Goal: Information Seeking & Learning: Learn about a topic

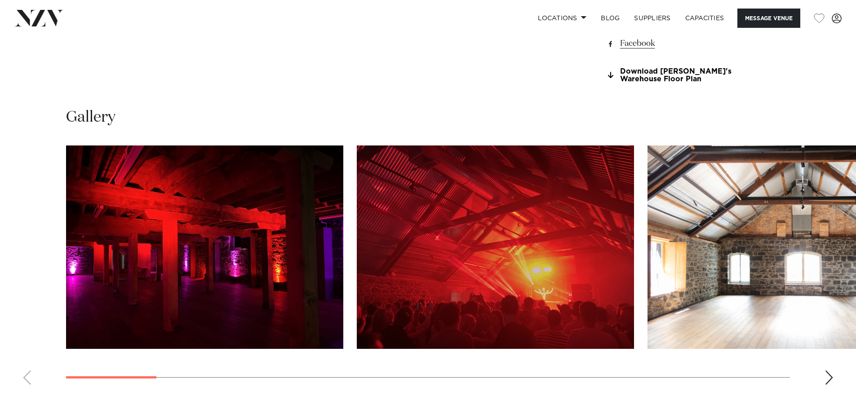
scroll to position [854, 0]
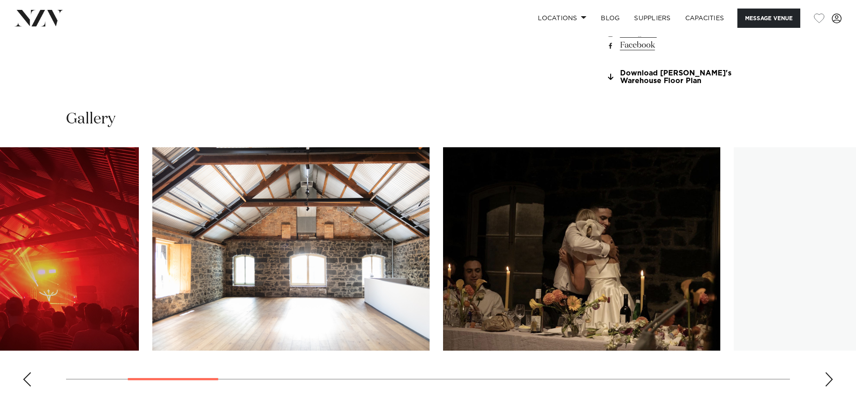
click at [296, 271] on img "3 / 20" at bounding box center [290, 249] width 277 height 204
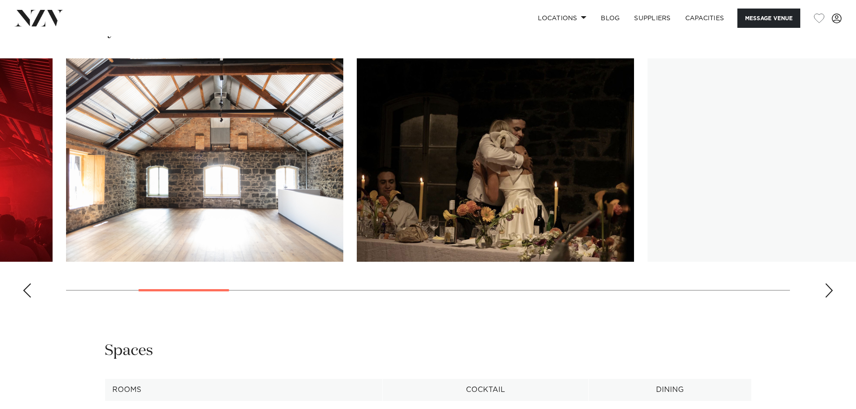
scroll to position [944, 0]
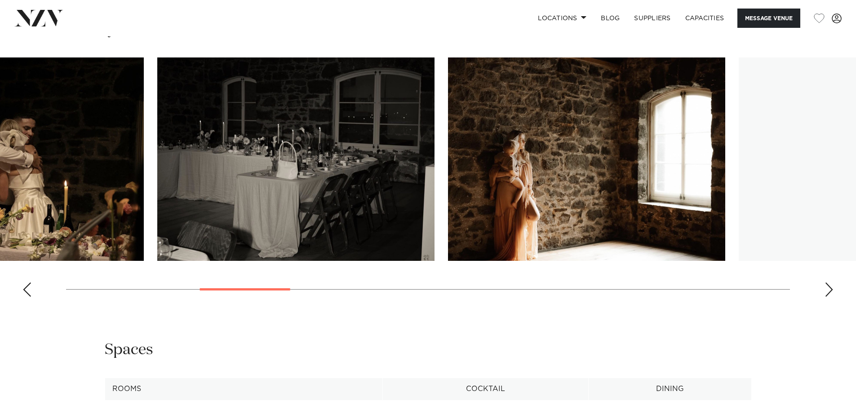
click at [216, 211] on img "5 / 20" at bounding box center [295, 160] width 277 height 204
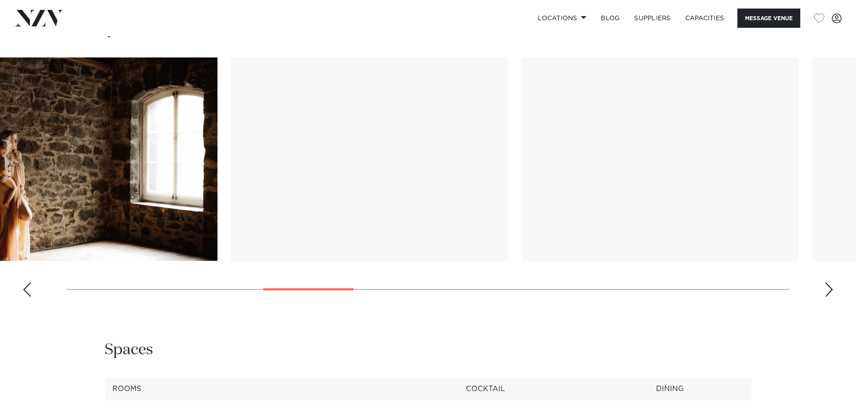
click at [231, 201] on img "7 / 20" at bounding box center [369, 160] width 277 height 204
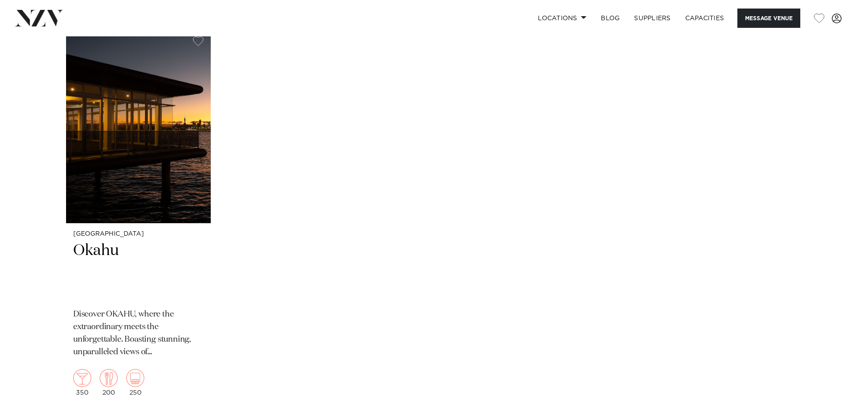
scroll to position [1368, 0]
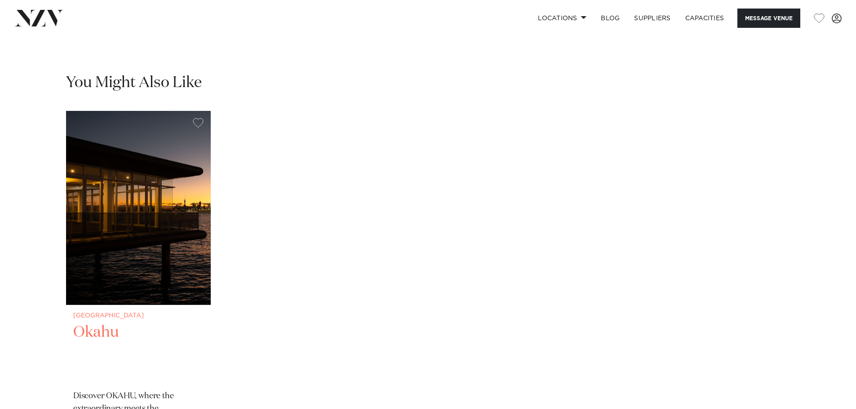
click at [177, 236] on img "1 / 1" at bounding box center [138, 208] width 145 height 194
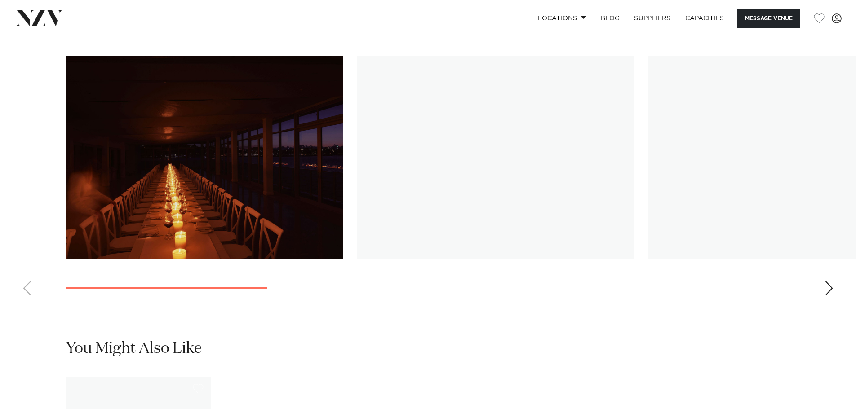
scroll to position [899, 0]
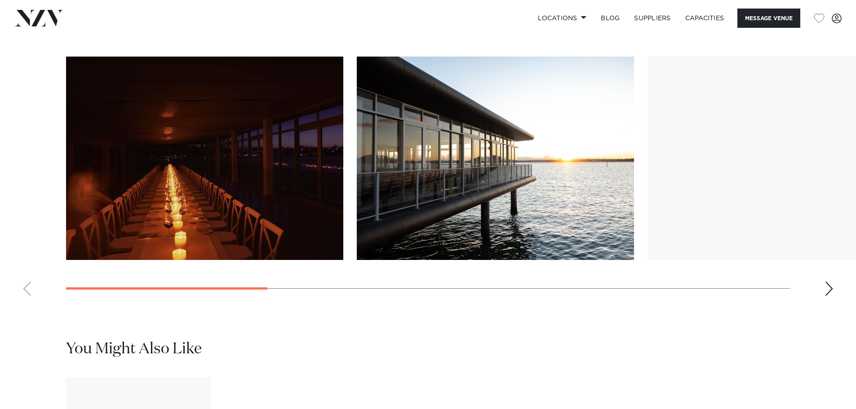
click at [829, 296] on div "Next slide" at bounding box center [828, 289] width 9 height 14
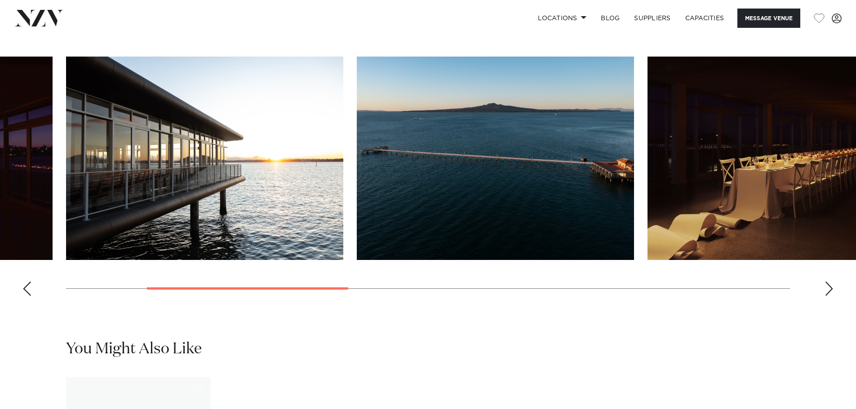
click at [828, 296] on div "Next slide" at bounding box center [828, 289] width 9 height 14
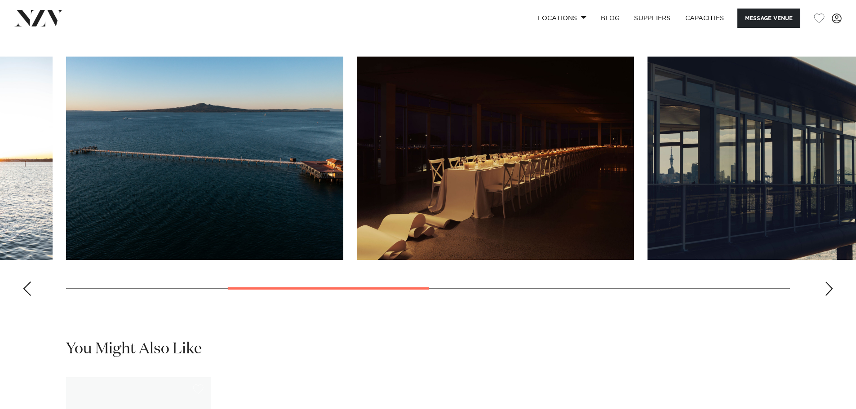
click at [828, 296] on div "Next slide" at bounding box center [828, 289] width 9 height 14
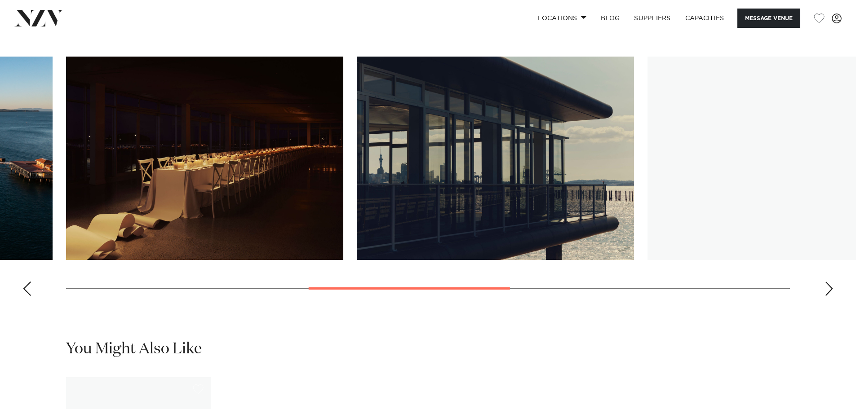
click at [828, 296] on div "Next slide" at bounding box center [828, 289] width 9 height 14
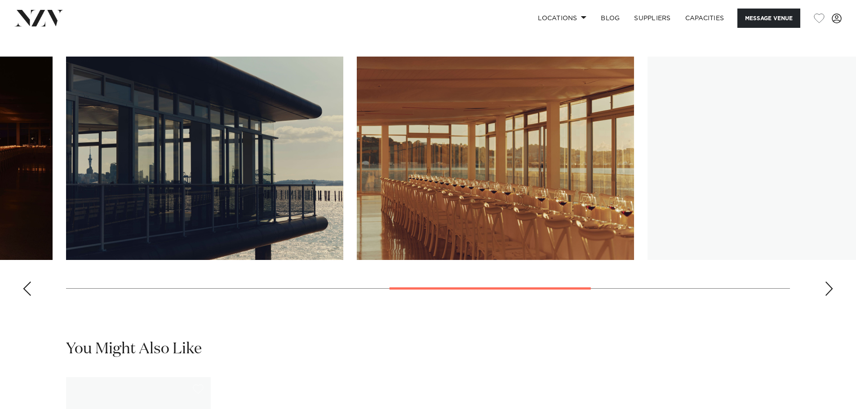
click at [829, 296] on div "Next slide" at bounding box center [828, 289] width 9 height 14
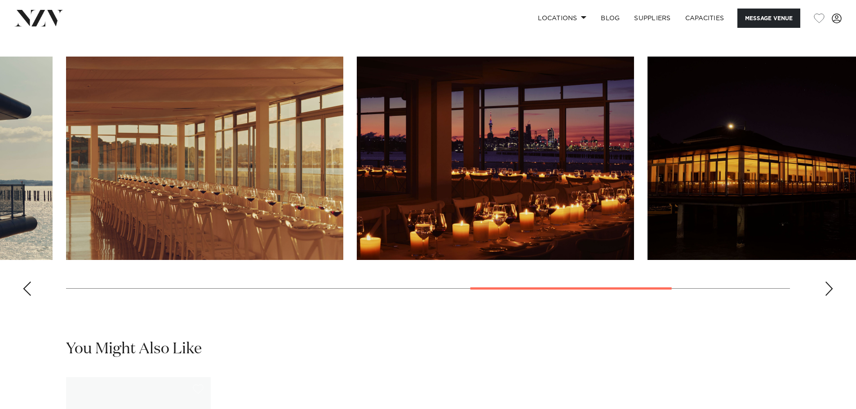
click at [829, 296] on div "Next slide" at bounding box center [828, 289] width 9 height 14
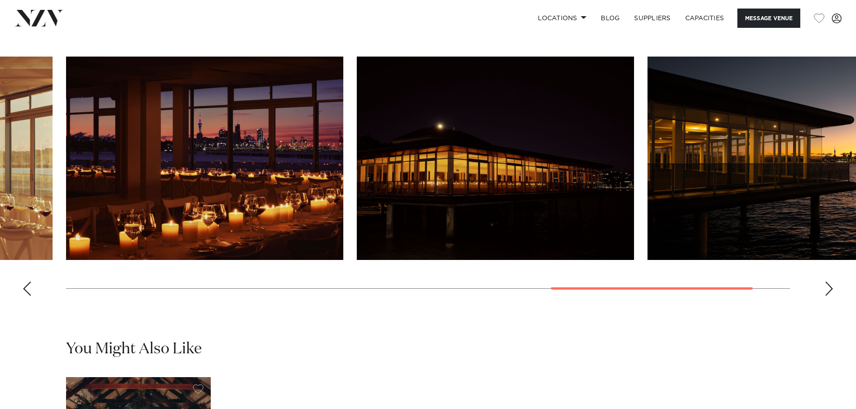
click at [829, 296] on div "Next slide" at bounding box center [828, 289] width 9 height 14
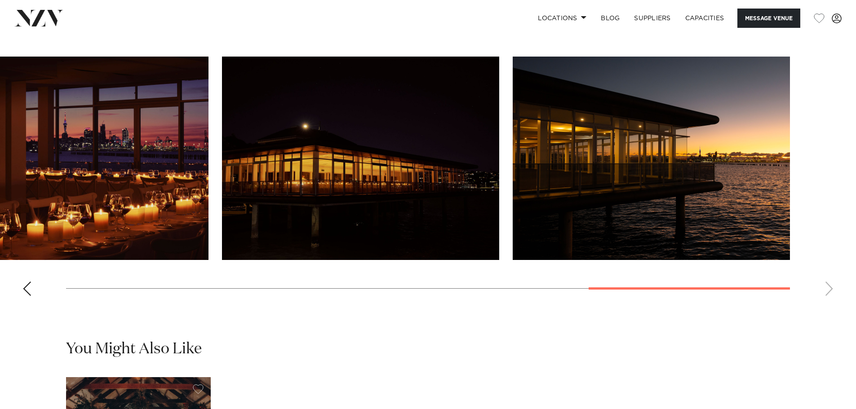
click at [829, 301] on swiper-container at bounding box center [428, 180] width 856 height 247
